Goal: Information Seeking & Learning: Compare options

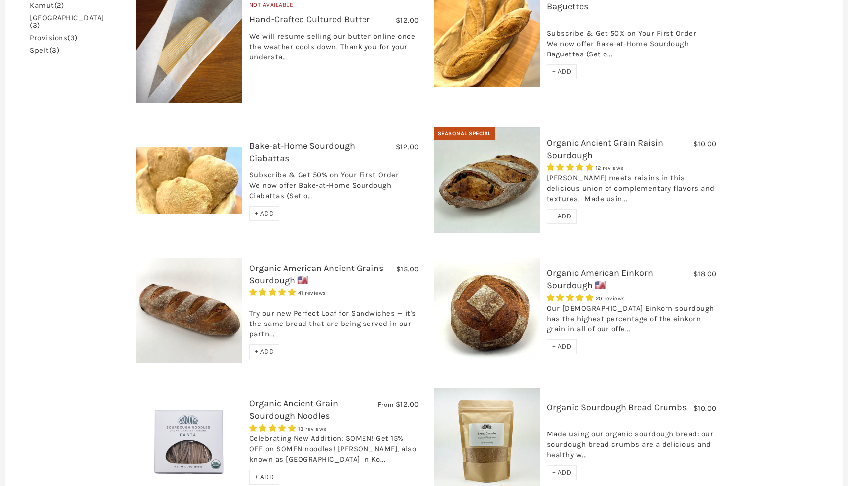
scroll to position [361, 0]
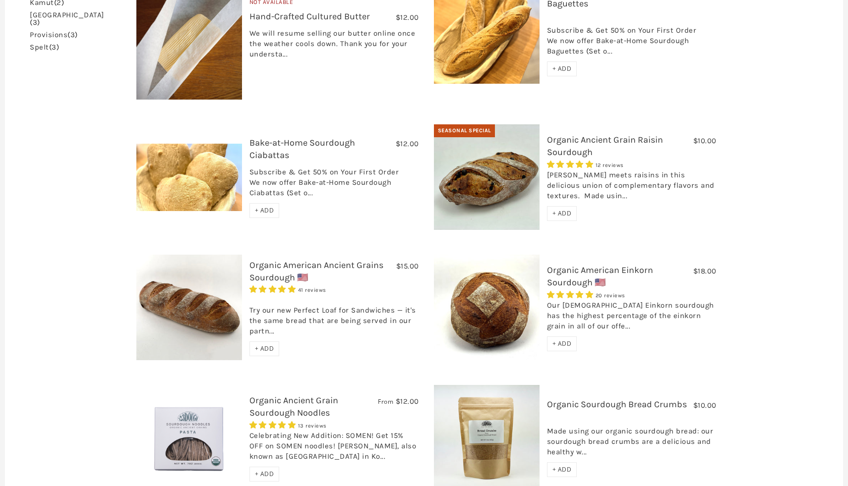
click at [559, 265] on link "Organic American Einkorn Sourdough 🇺🇸" at bounding box center [600, 276] width 106 height 23
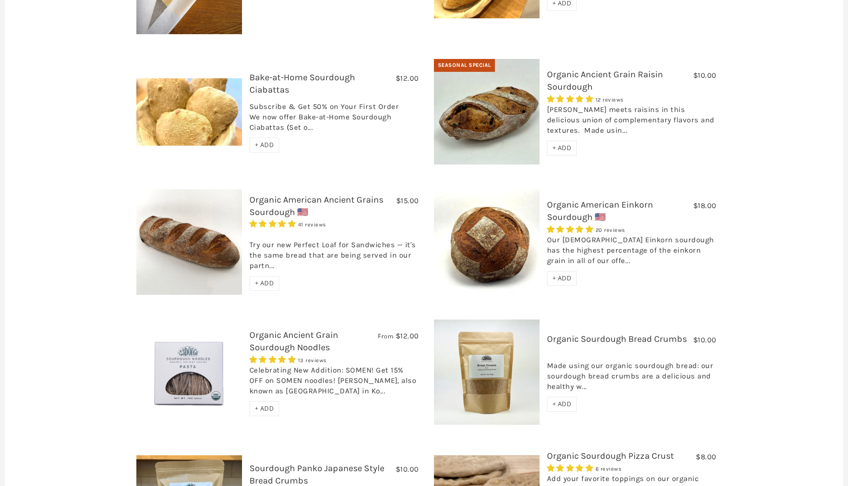
scroll to position [429, 0]
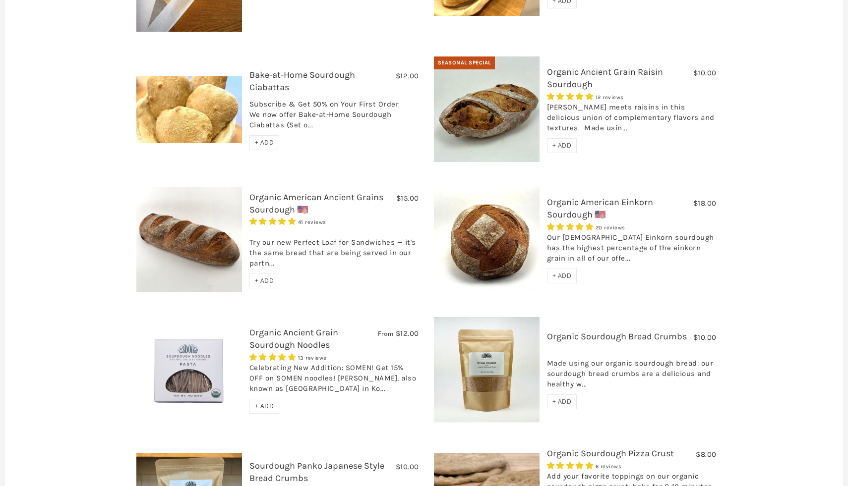
click at [274, 192] on link "Organic American Ancient Grains Sourdough 🇺🇸" at bounding box center [316, 203] width 134 height 23
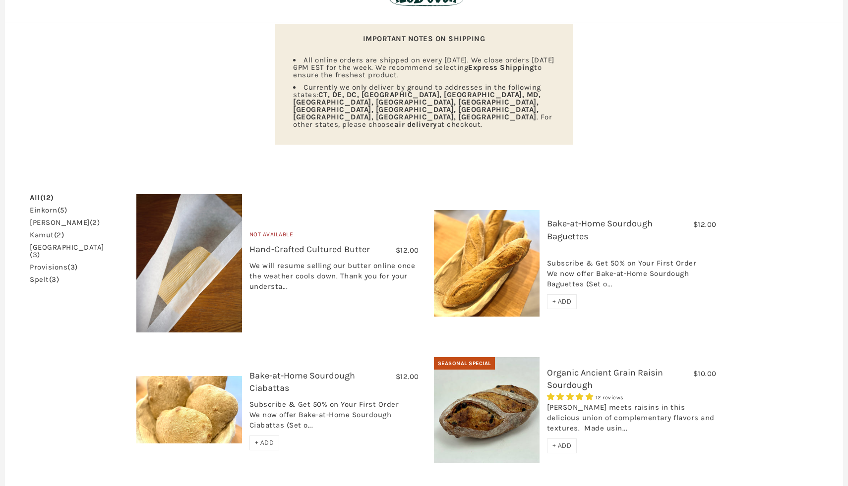
scroll to position [104, 0]
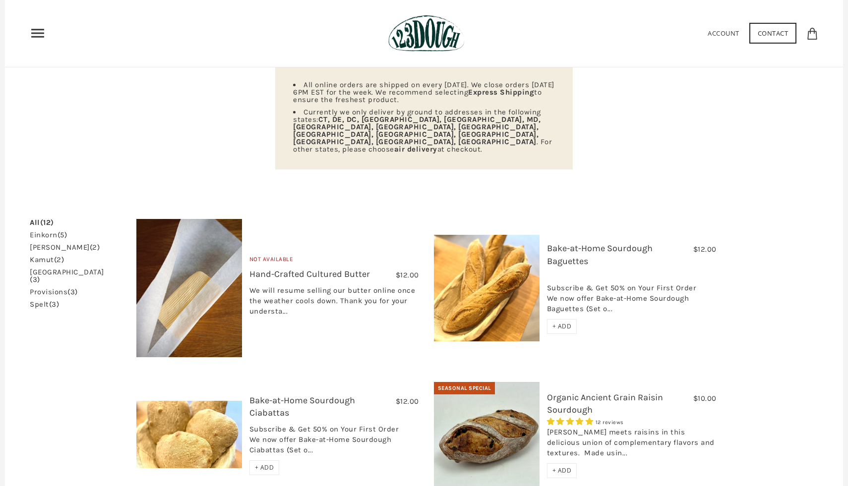
click at [578, 243] on link "Bake-at-Home Sourdough Baguettes" at bounding box center [600, 254] width 106 height 23
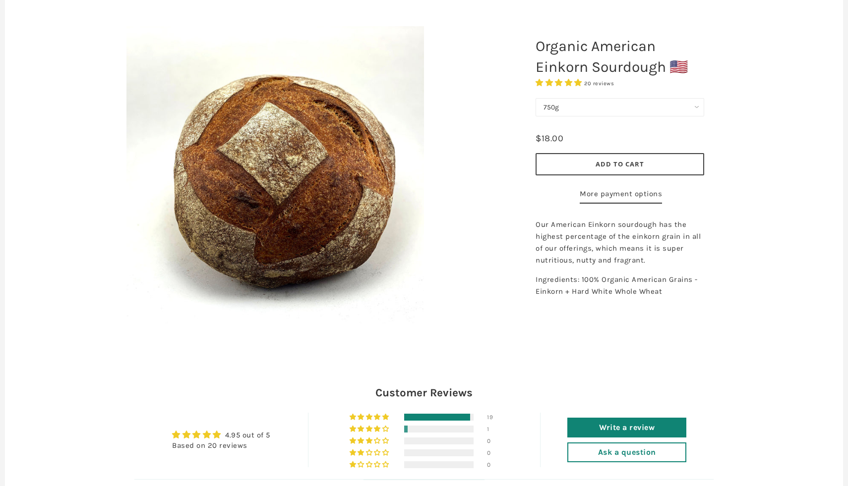
scroll to position [117, 0]
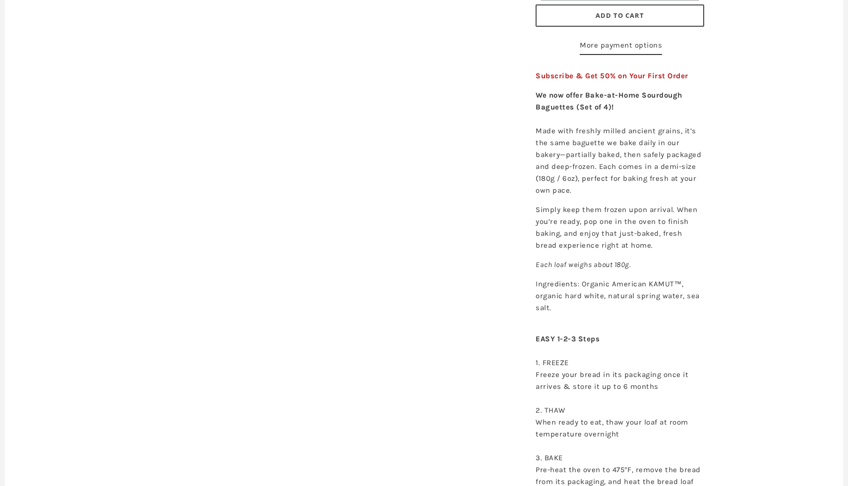
scroll to position [338, 0]
